Goal: Navigation & Orientation: Find specific page/section

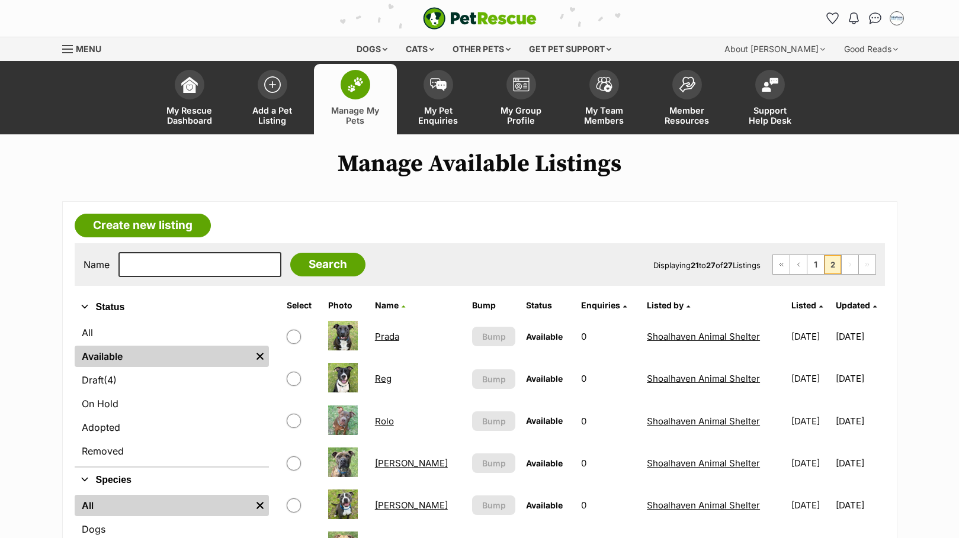
click at [350, 83] on img at bounding box center [355, 84] width 17 height 15
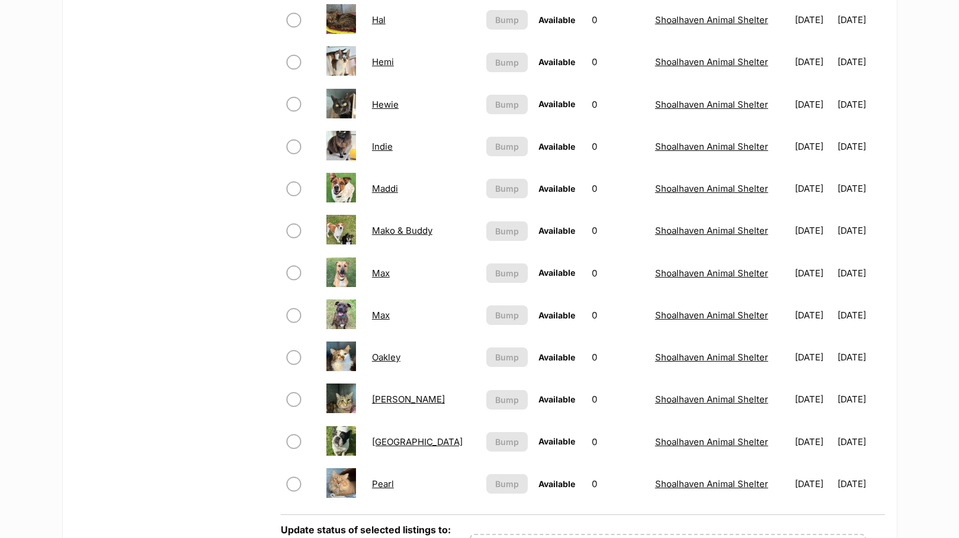
scroll to position [770, 0]
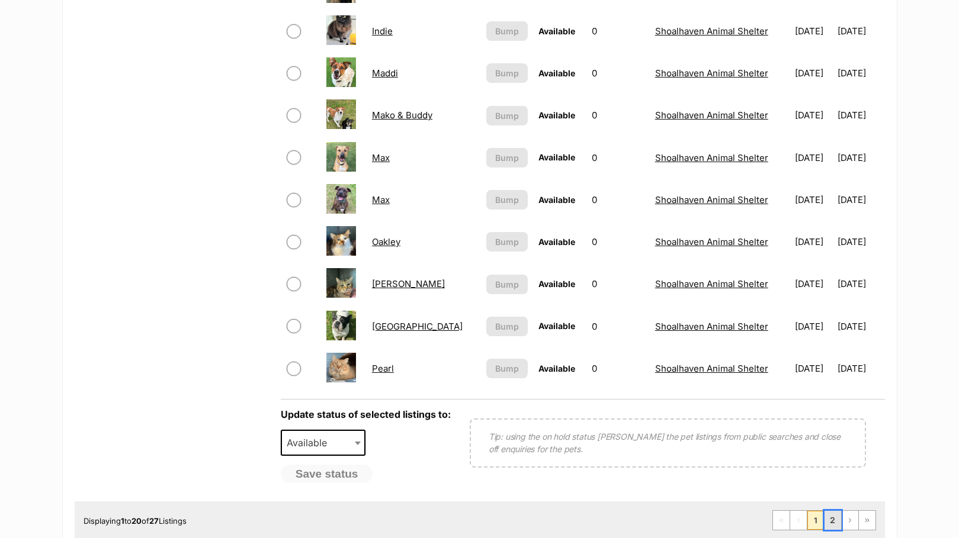
click at [832, 521] on link "2" at bounding box center [833, 520] width 17 height 19
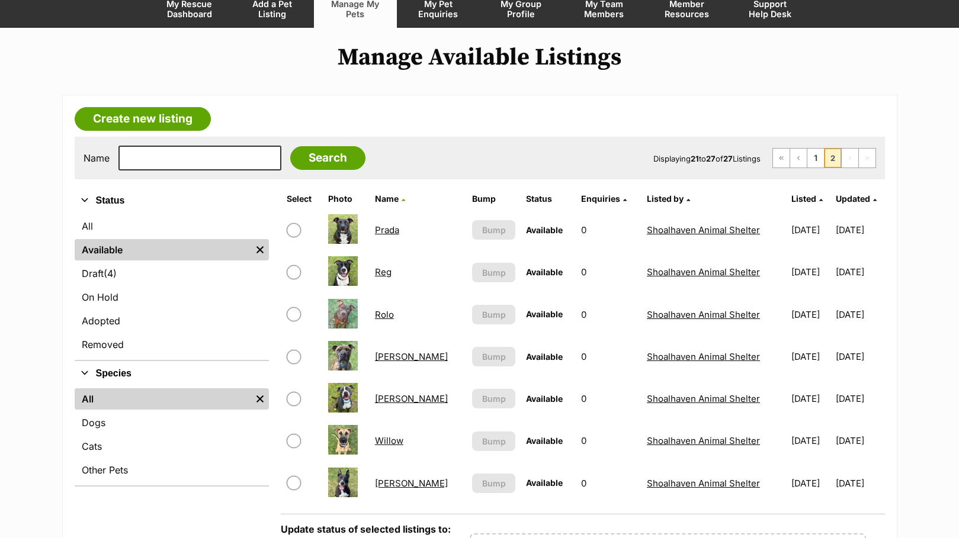
scroll to position [118, 0]
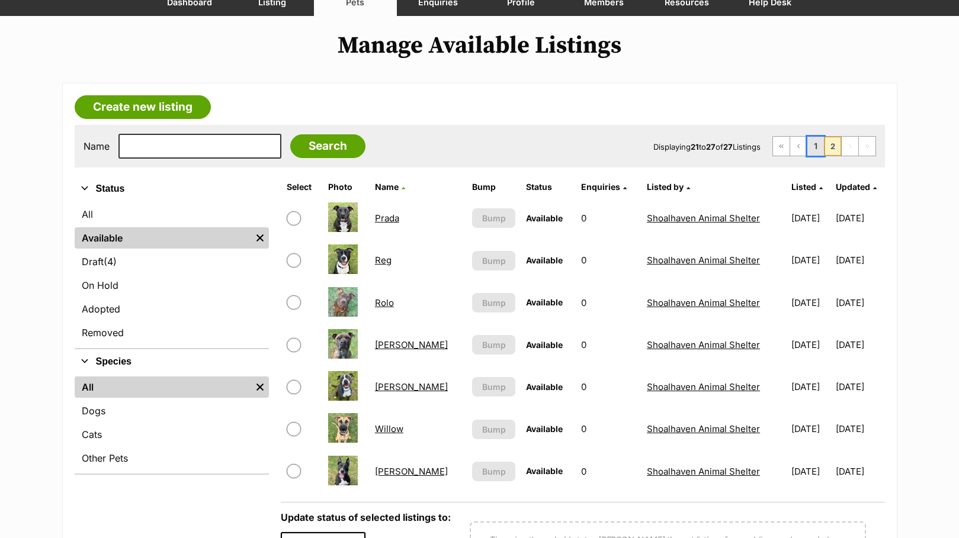
click at [820, 142] on link "1" at bounding box center [815, 146] width 17 height 19
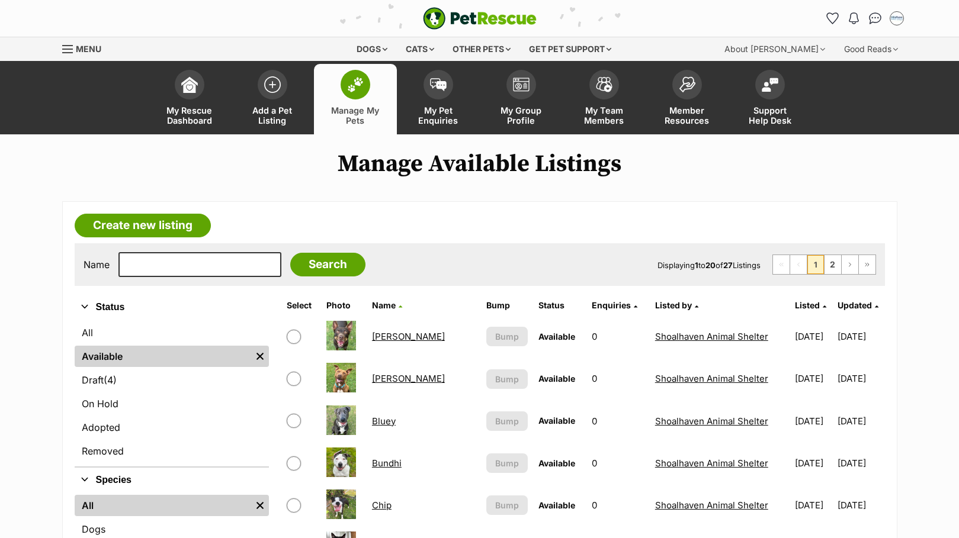
click at [363, 85] on img at bounding box center [355, 84] width 17 height 15
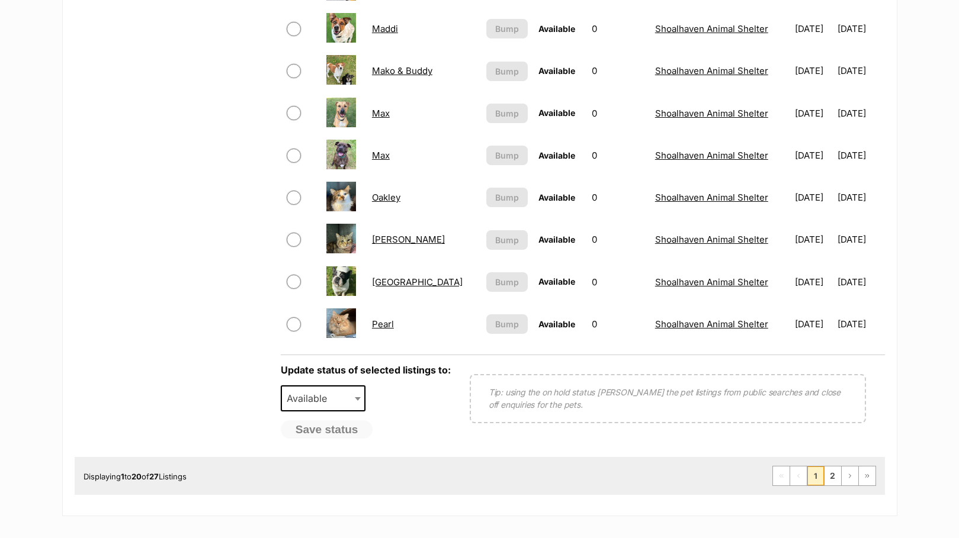
scroll to position [829, 0]
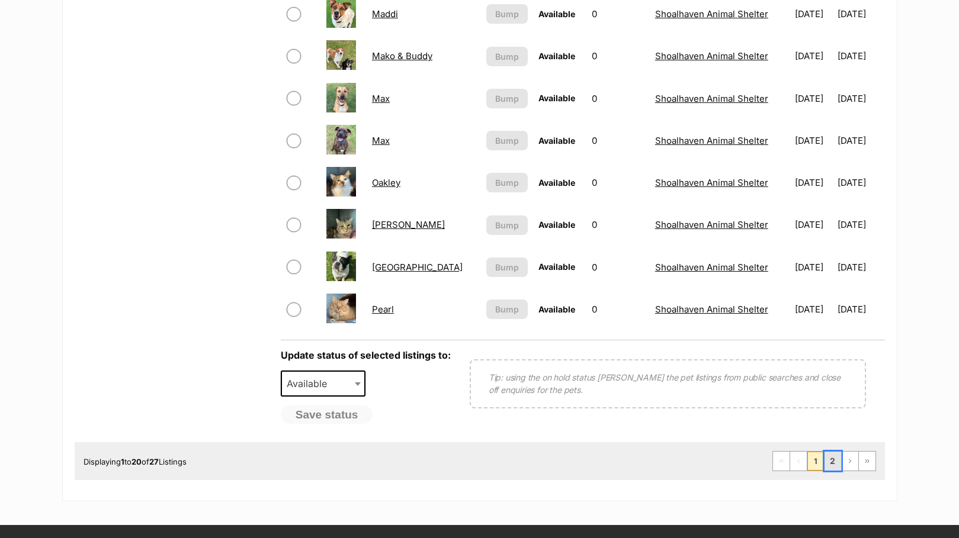
click at [835, 464] on link "2" at bounding box center [833, 461] width 17 height 19
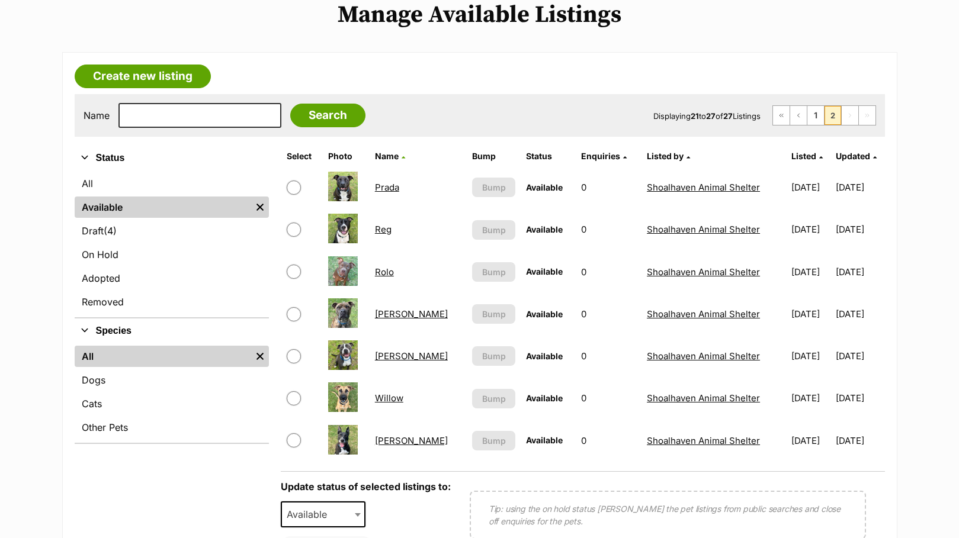
scroll to position [118, 0]
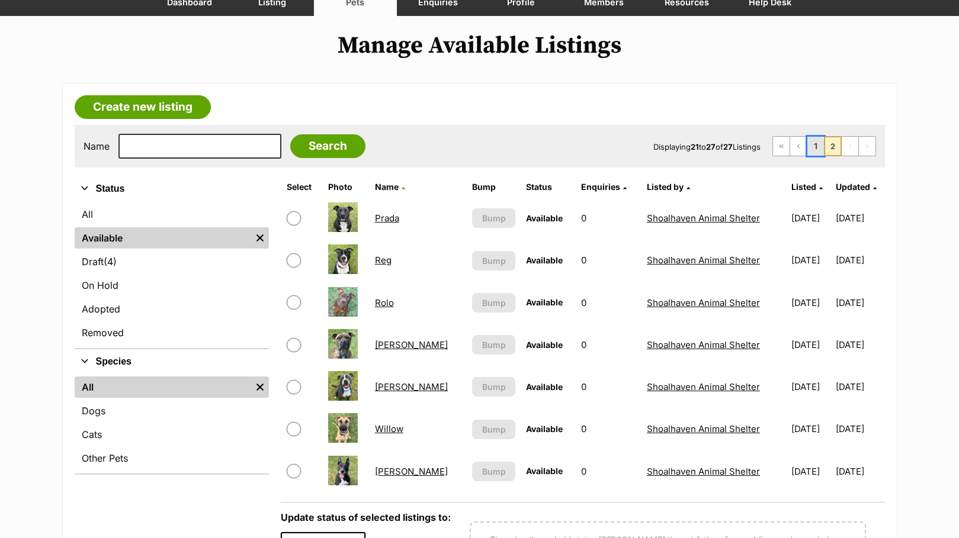
click at [813, 145] on link "1" at bounding box center [815, 146] width 17 height 19
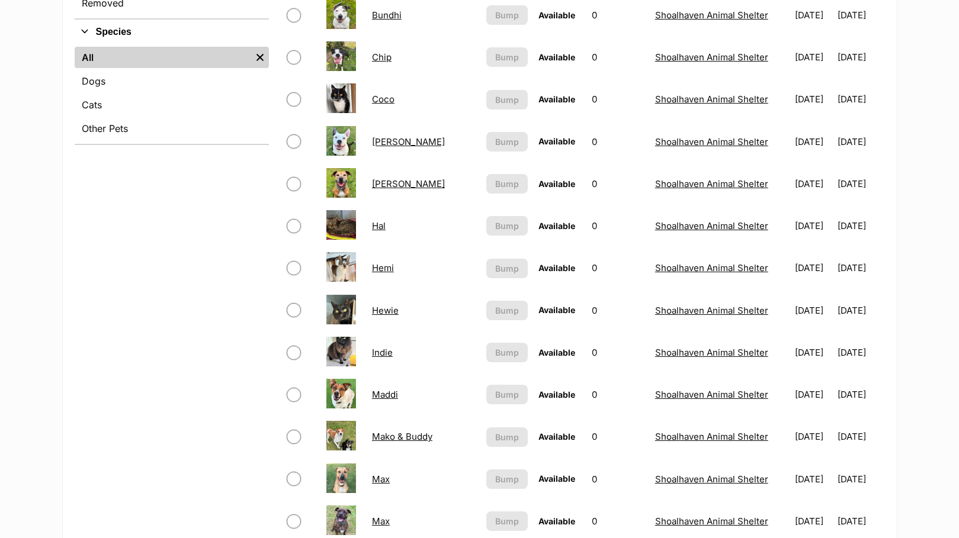
scroll to position [474, 0]
